Goal: Navigation & Orientation: Understand site structure

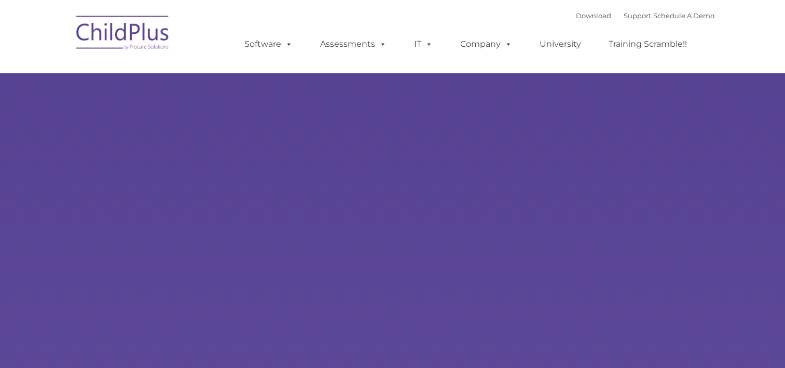
type input ""
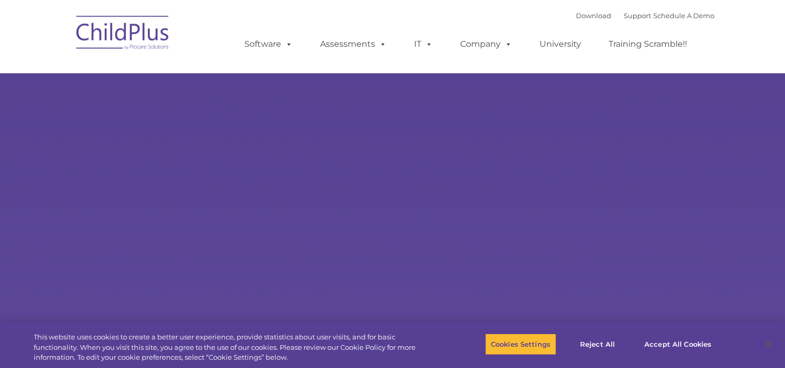
select select "MEDIUM"
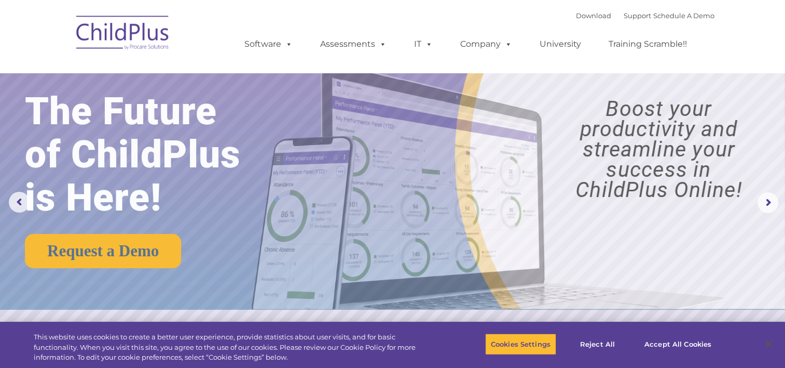
click at [374, 24] on ul "Software ChildPlus: The original and most widely-used Head Start data managemen…" at bounding box center [469, 44] width 491 height 42
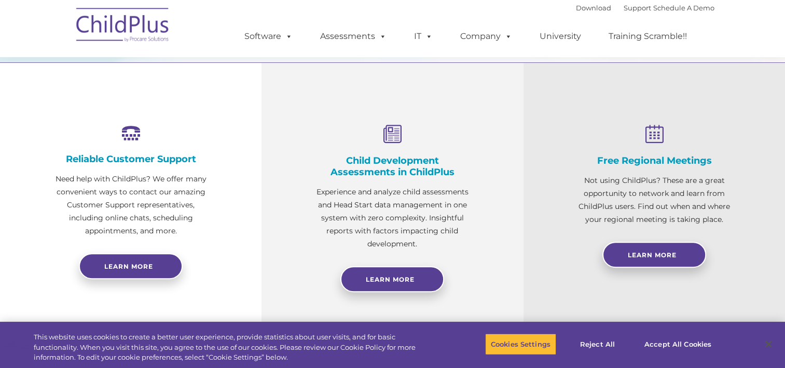
scroll to position [343, 0]
click at [663, 341] on button "Accept All Cookies" at bounding box center [678, 344] width 78 height 22
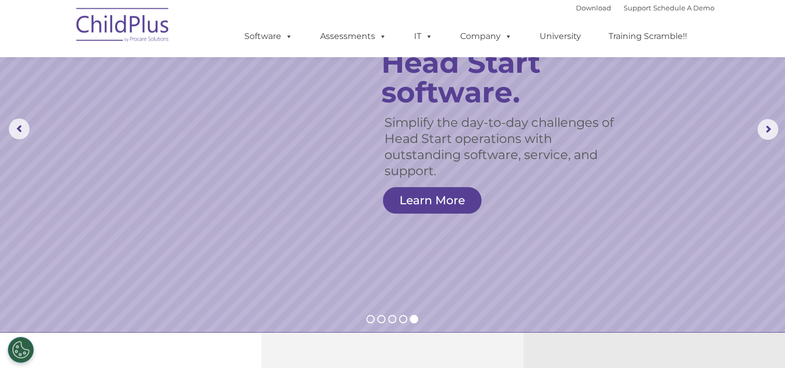
scroll to position [0, 0]
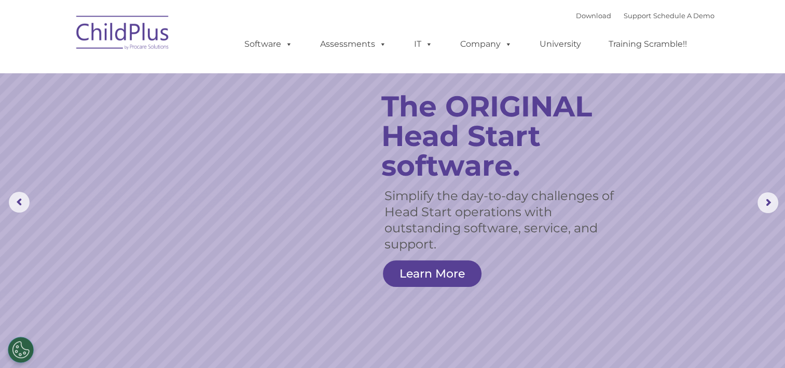
click at [146, 29] on img at bounding box center [123, 34] width 104 height 52
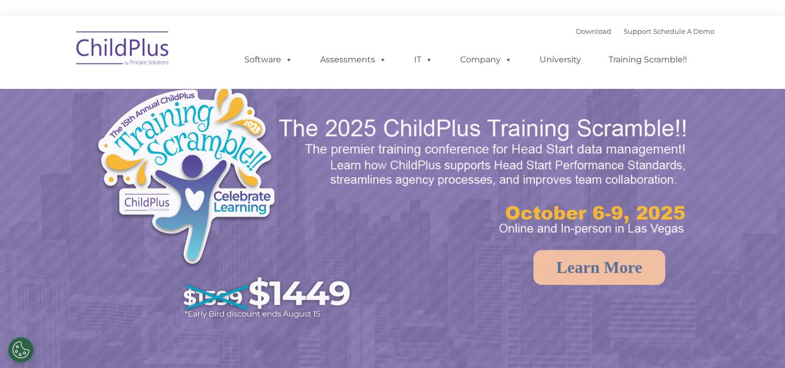
select select "MEDIUM"
